Goal: Find specific page/section: Find specific page/section

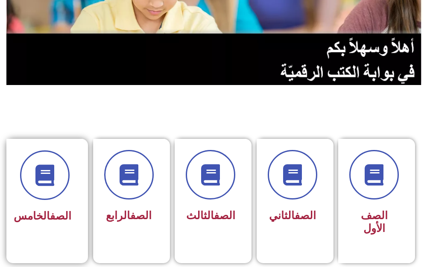
scroll to position [171, 0]
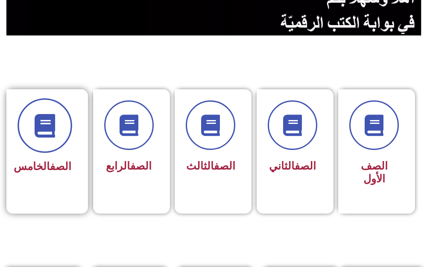
click at [26, 113] on span at bounding box center [44, 125] width 55 height 55
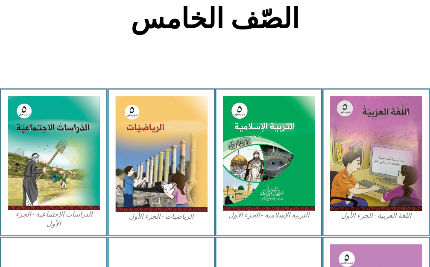
scroll to position [213, 0]
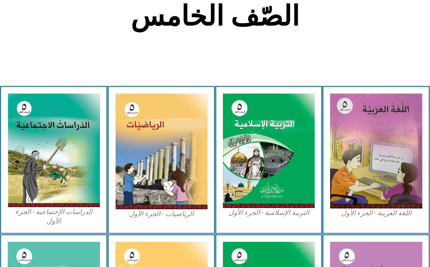
drag, startPoint x: 0, startPoint y: 14, endPoint x: 0, endPoint y: 48, distance: 34.1
click at [0, 34] on section "الصّف الخامس" at bounding box center [215, 21] width 430 height 130
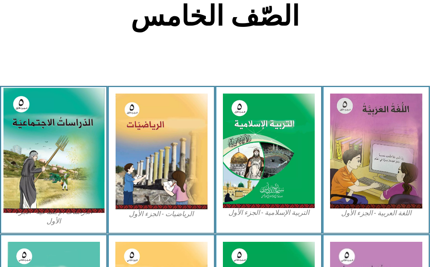
click at [44, 134] on img at bounding box center [53, 149] width 101 height 125
click at [41, 139] on img at bounding box center [53, 149] width 101 height 125
click at [41, 140] on img at bounding box center [53, 149] width 101 height 125
click at [40, 140] on img at bounding box center [53, 149] width 101 height 125
click at [39, 142] on img at bounding box center [53, 149] width 101 height 125
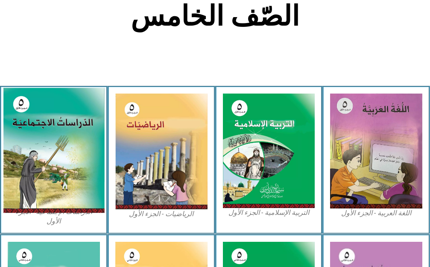
click at [27, 140] on img at bounding box center [53, 149] width 101 height 125
drag, startPoint x: 27, startPoint y: 140, endPoint x: 55, endPoint y: 132, distance: 29.2
click at [55, 132] on img at bounding box center [53, 149] width 101 height 125
drag, startPoint x: 40, startPoint y: 209, endPoint x: 39, endPoint y: 194, distance: 14.1
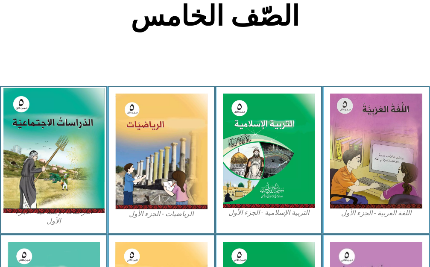
click at [40, 206] on figure "الدراسات الإجتماعية - الجزء الأول​" at bounding box center [54, 159] width 92 height 133
click at [36, 198] on img at bounding box center [53, 149] width 101 height 125
click at [39, 197] on img at bounding box center [53, 149] width 101 height 125
click at [40, 197] on img at bounding box center [53, 149] width 101 height 125
click at [56, 190] on img at bounding box center [53, 149] width 101 height 125
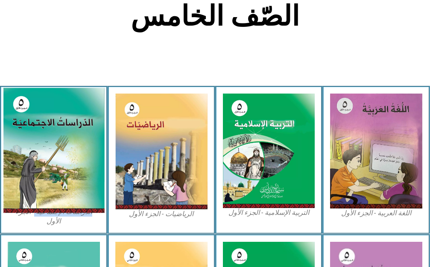
click at [55, 187] on img at bounding box center [53, 149] width 101 height 125
click at [54, 187] on img at bounding box center [53, 149] width 101 height 125
click at [54, 186] on img at bounding box center [53, 149] width 101 height 125
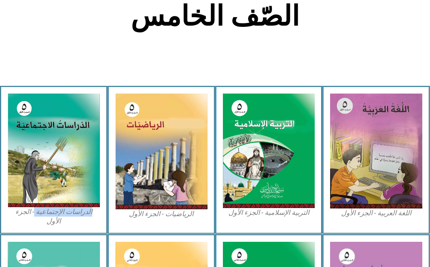
drag, startPoint x: 54, startPoint y: 186, endPoint x: 89, endPoint y: 230, distance: 56.8
click at [85, 229] on div "الصّف الخامس اللغة العربية - الجزء الأول​ التربية [DEMOGRAPHIC_DATA] - الجزء ال…" at bounding box center [215, 185] width 430 height 682
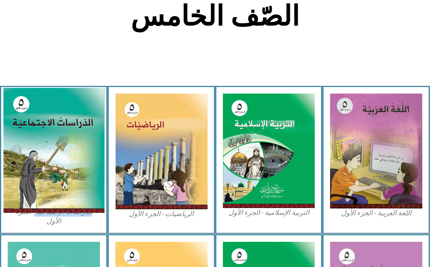
click at [17, 168] on img at bounding box center [53, 149] width 101 height 125
click at [17, 167] on img at bounding box center [53, 149] width 101 height 125
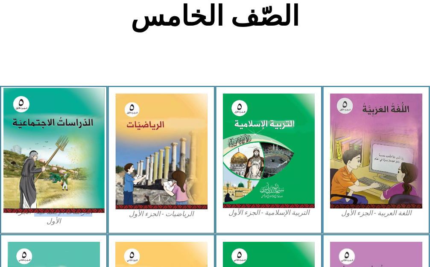
click at [16, 167] on img at bounding box center [53, 149] width 101 height 125
click at [15, 167] on img at bounding box center [53, 149] width 101 height 125
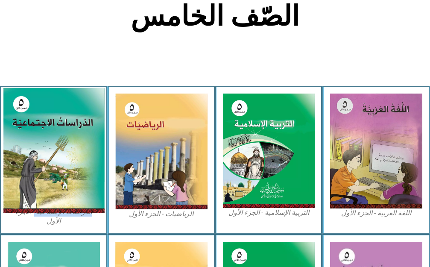
click at [15, 167] on img at bounding box center [53, 149] width 101 height 125
